Goal: Find specific page/section: Find specific page/section

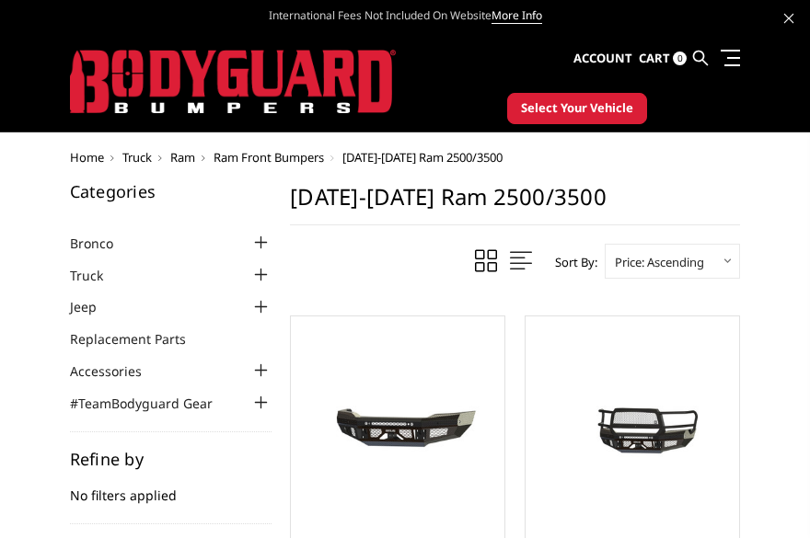
click at [552, 109] on span "Select Your Vehicle" at bounding box center [577, 108] width 112 height 18
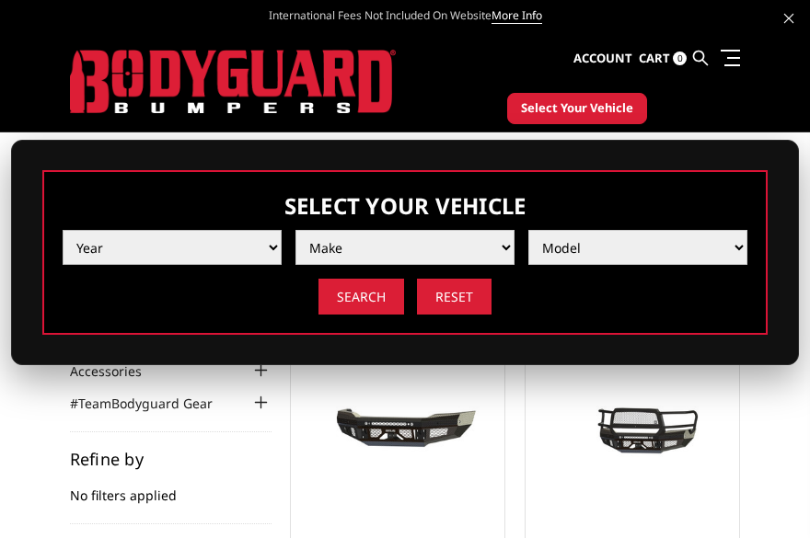
click at [257, 257] on select "Year 2025 2024 2023 2022 2021 2020 2019 2018 2017 2016 2015 2014 2013 2012 2011…" at bounding box center [172, 247] width 219 height 35
select select "yr_2024"
click at [63, 230] on select "Year 2025 2024 2023 2022 2021 2020 2019 2018 2017 2016 2015 2014 2013 2012 2011…" at bounding box center [172, 247] width 219 height 35
click at [377, 248] on select "Make Chevrolet Ford GMC Ram Toyota" at bounding box center [404, 247] width 219 height 35
select select "mk_ram"
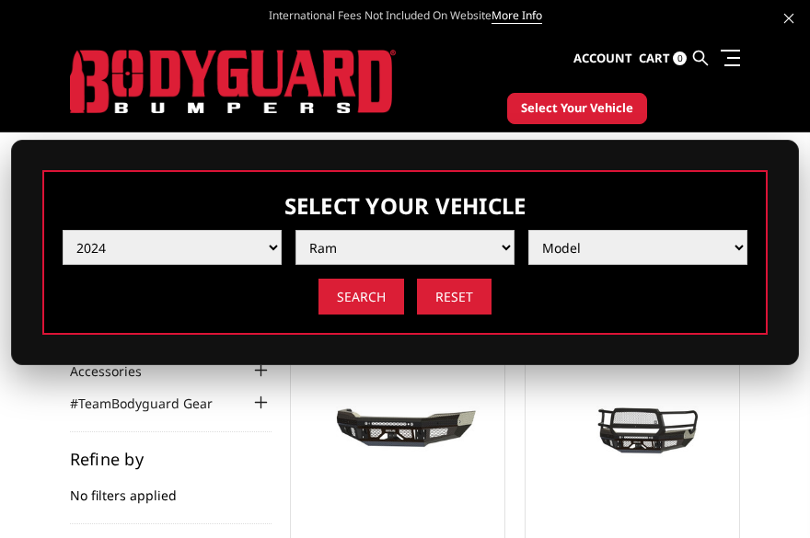
click at [295, 230] on select "Make Chevrolet Ford GMC Ram Toyota" at bounding box center [404, 247] width 219 height 35
click at [606, 239] on select "Model 1500 6-Lug 1500 Rebel 2500 / 3500 4500 / 5500 TRX" at bounding box center [637, 247] width 219 height 35
select select "md_2500-3500"
click at [528, 230] on select "Model 1500 6-Lug 1500 Rebel 2500 / 3500 4500 / 5500 TRX" at bounding box center [637, 247] width 219 height 35
click at [379, 302] on input "Search" at bounding box center [361, 297] width 86 height 36
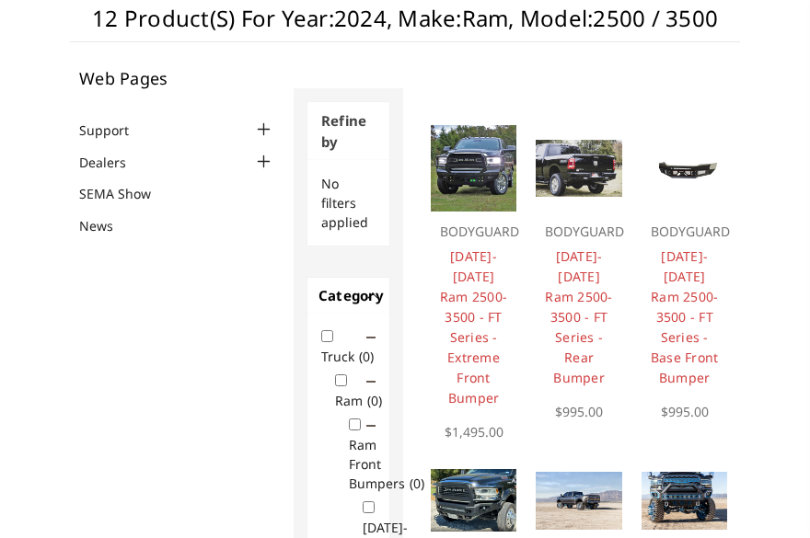
scroll to position [78, 0]
